Goal: Task Accomplishment & Management: Manage account settings

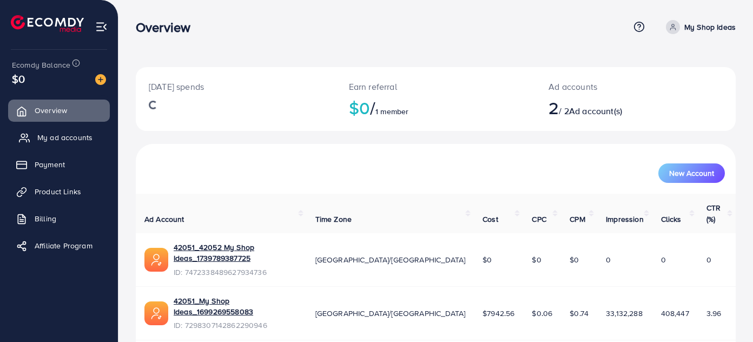
click at [72, 143] on link "My ad accounts" at bounding box center [59, 138] width 102 height 22
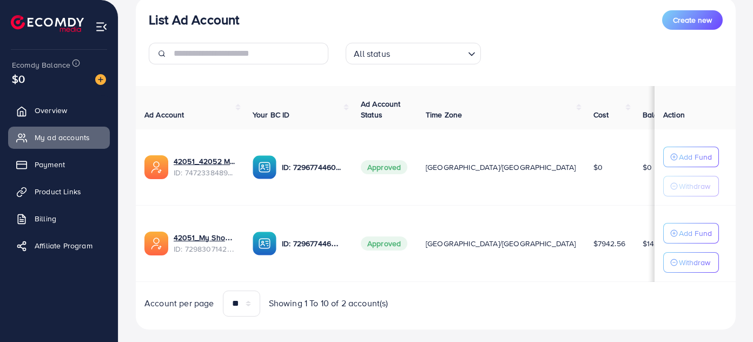
scroll to position [151, 0]
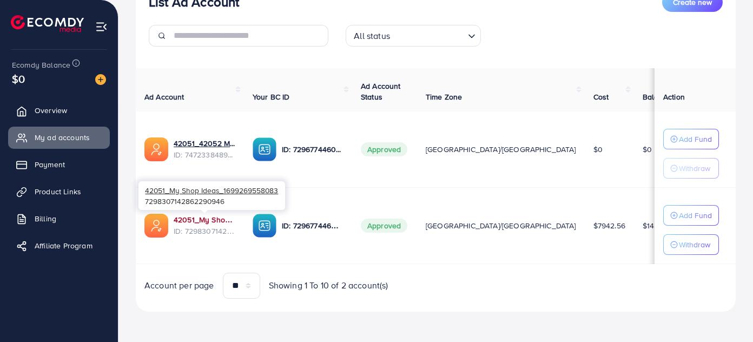
click at [226, 216] on link "42051_My Shop Ideas_1699269558083" at bounding box center [205, 219] width 62 height 11
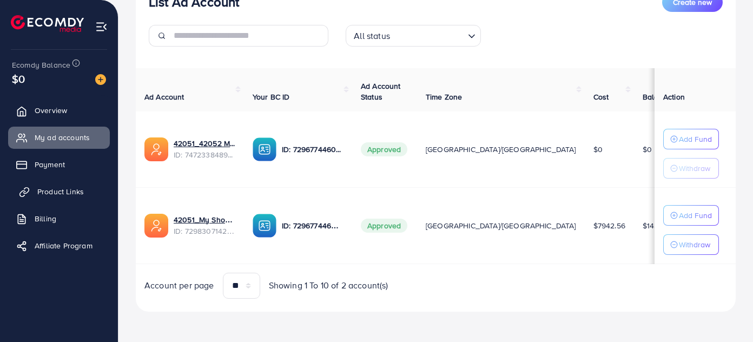
click at [47, 192] on span "Product Links" at bounding box center [60, 191] width 47 height 11
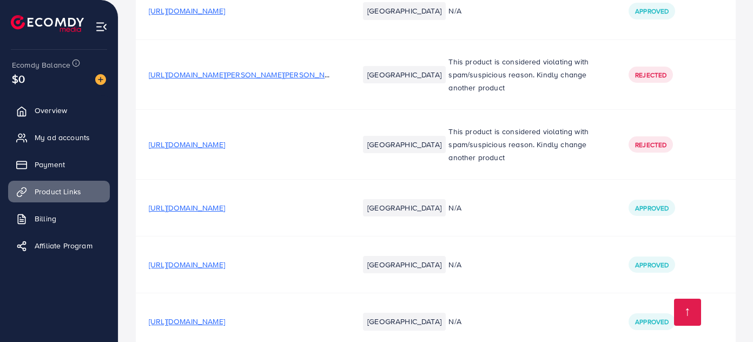
scroll to position [590, 0]
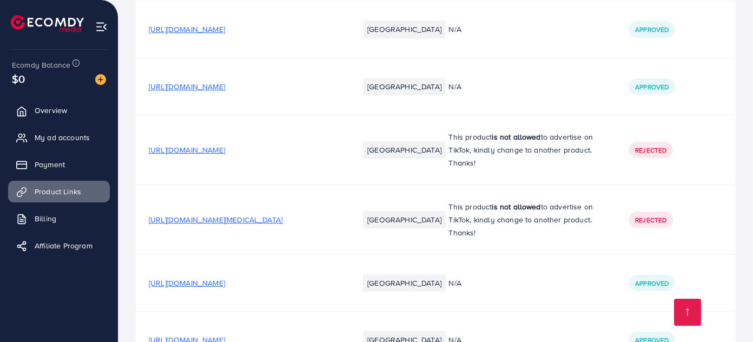
scroll to position [18013, 0]
